Goal: Check status: Check status

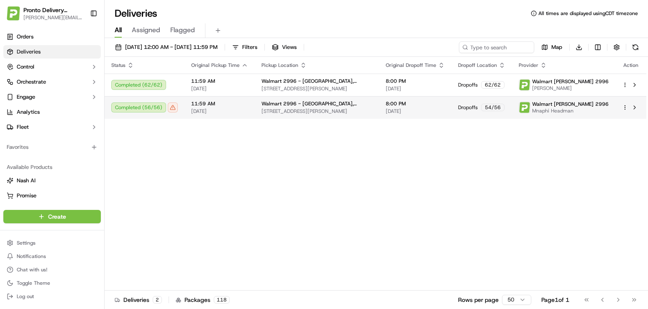
click at [168, 108] on div "Completed ( 56 / 56 )" at bounding box center [144, 108] width 67 height 10
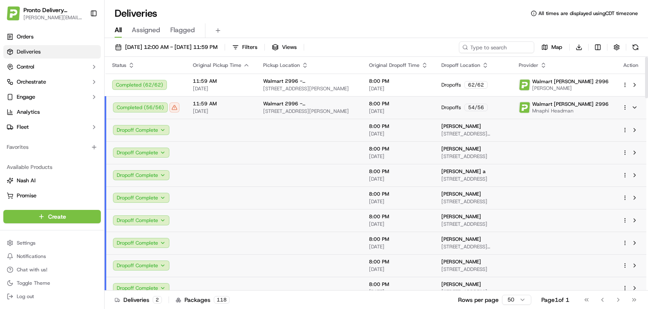
click at [149, 110] on div "Completed ( 56 / 56 )" at bounding box center [146, 108] width 67 height 10
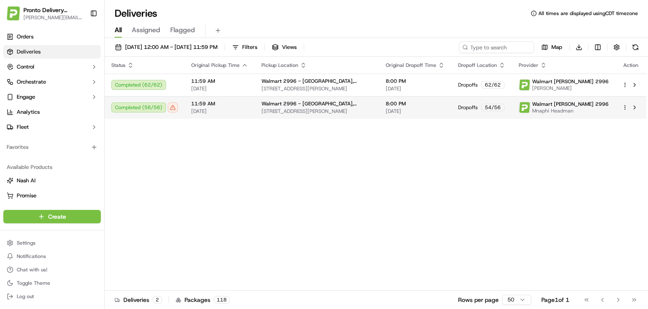
click at [149, 110] on div "Completed ( 56 / 56 )" at bounding box center [144, 108] width 67 height 10
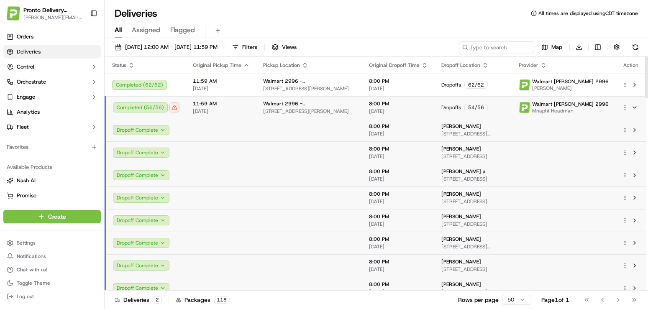
click at [441, 108] on span "Dropoffs" at bounding box center [451, 107] width 20 height 7
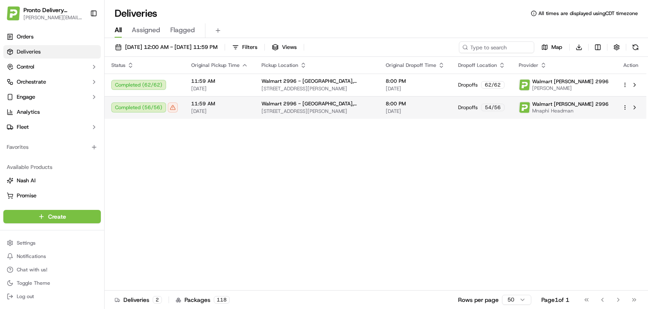
click at [174, 108] on div "Completed ( 56 / 56 )" at bounding box center [144, 108] width 67 height 10
